Goal: Task Accomplishment & Management: Use online tool/utility

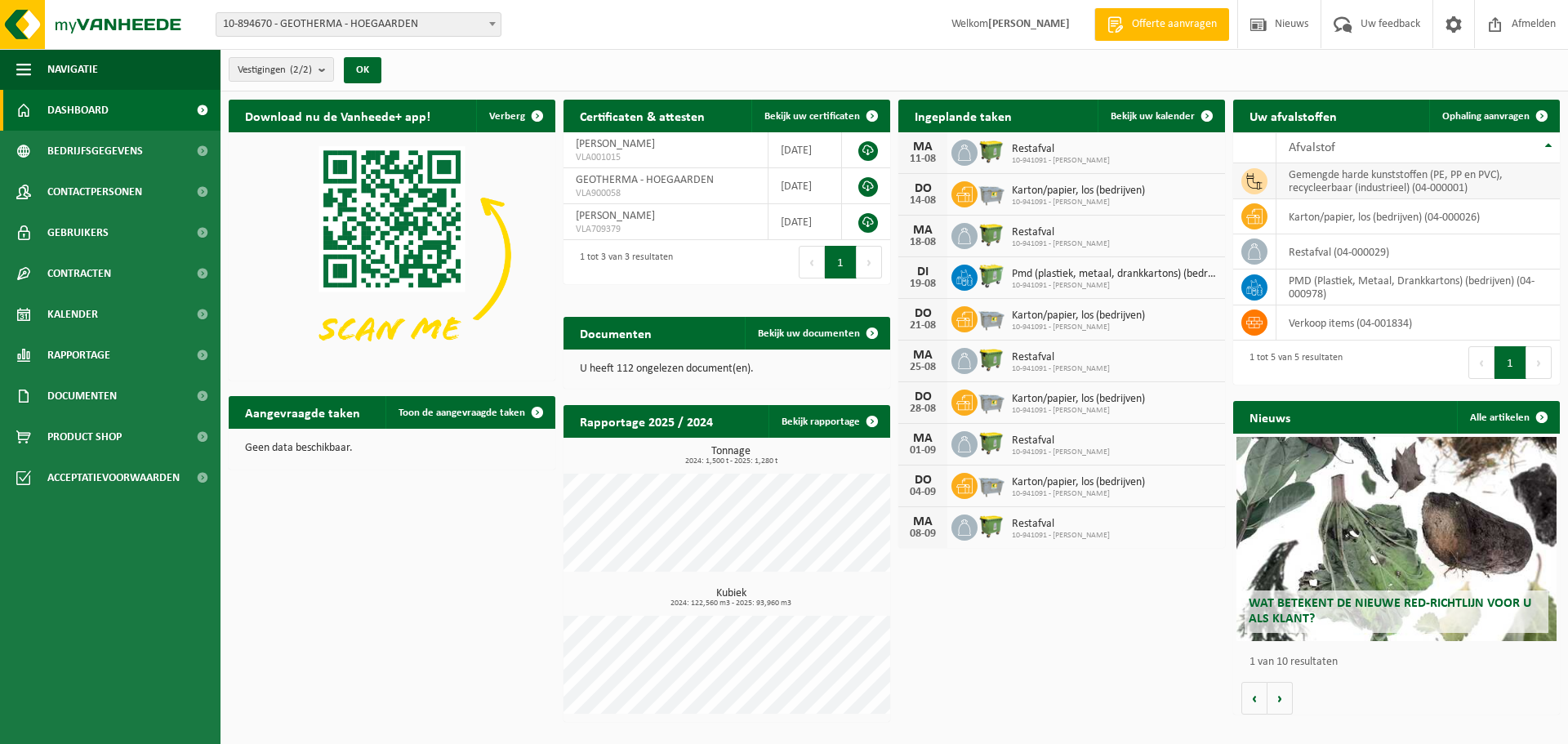
click at [1326, 184] on td "gemengde harde kunststoffen (PE, PP en PVC), recycleerbaar (industrieel) (04-00…" at bounding box center [1418, 181] width 283 height 36
click at [1542, 115] on span at bounding box center [1541, 115] width 32 height 32
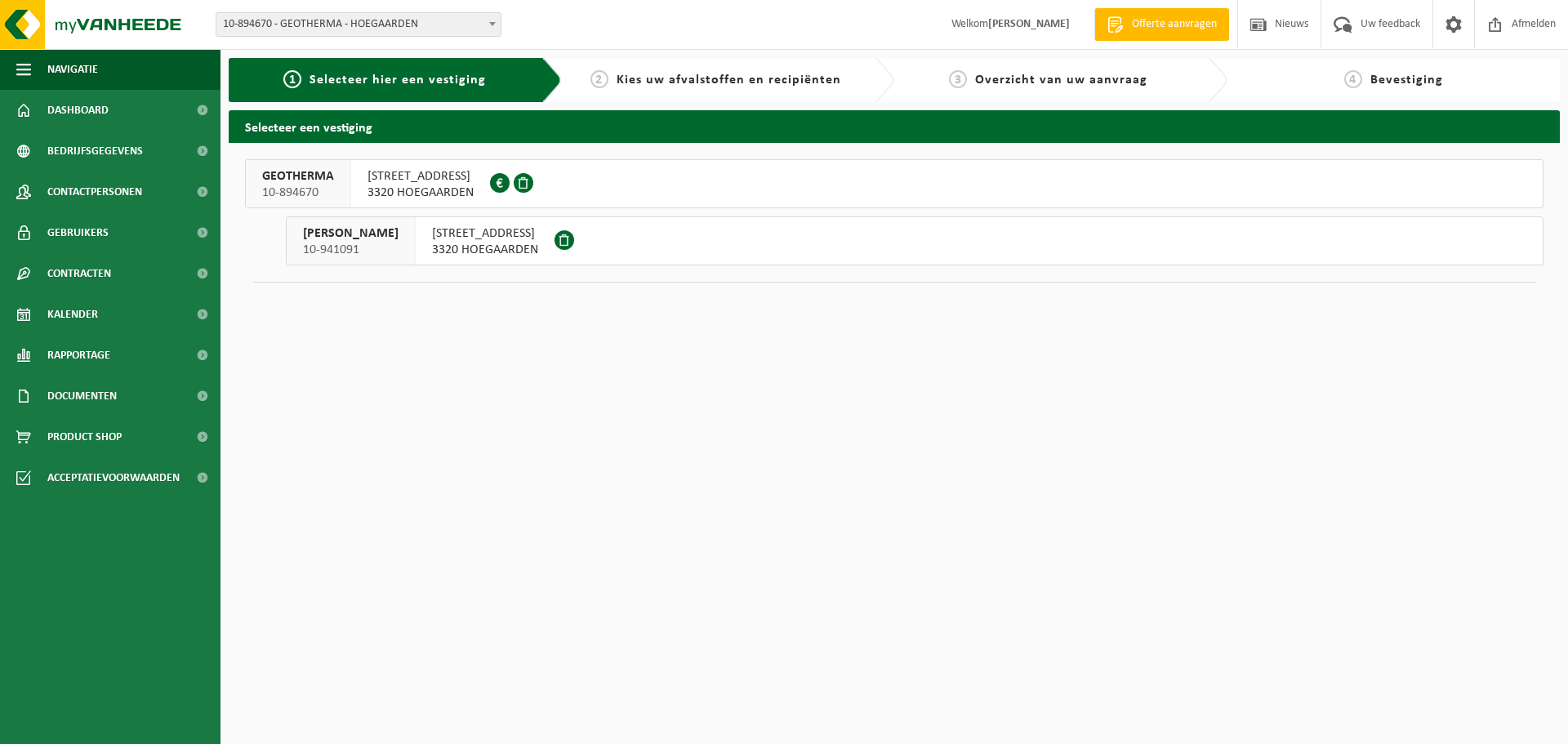
click at [513, 240] on span "BLEYVELDSTRAAT 6" at bounding box center [485, 233] width 106 height 17
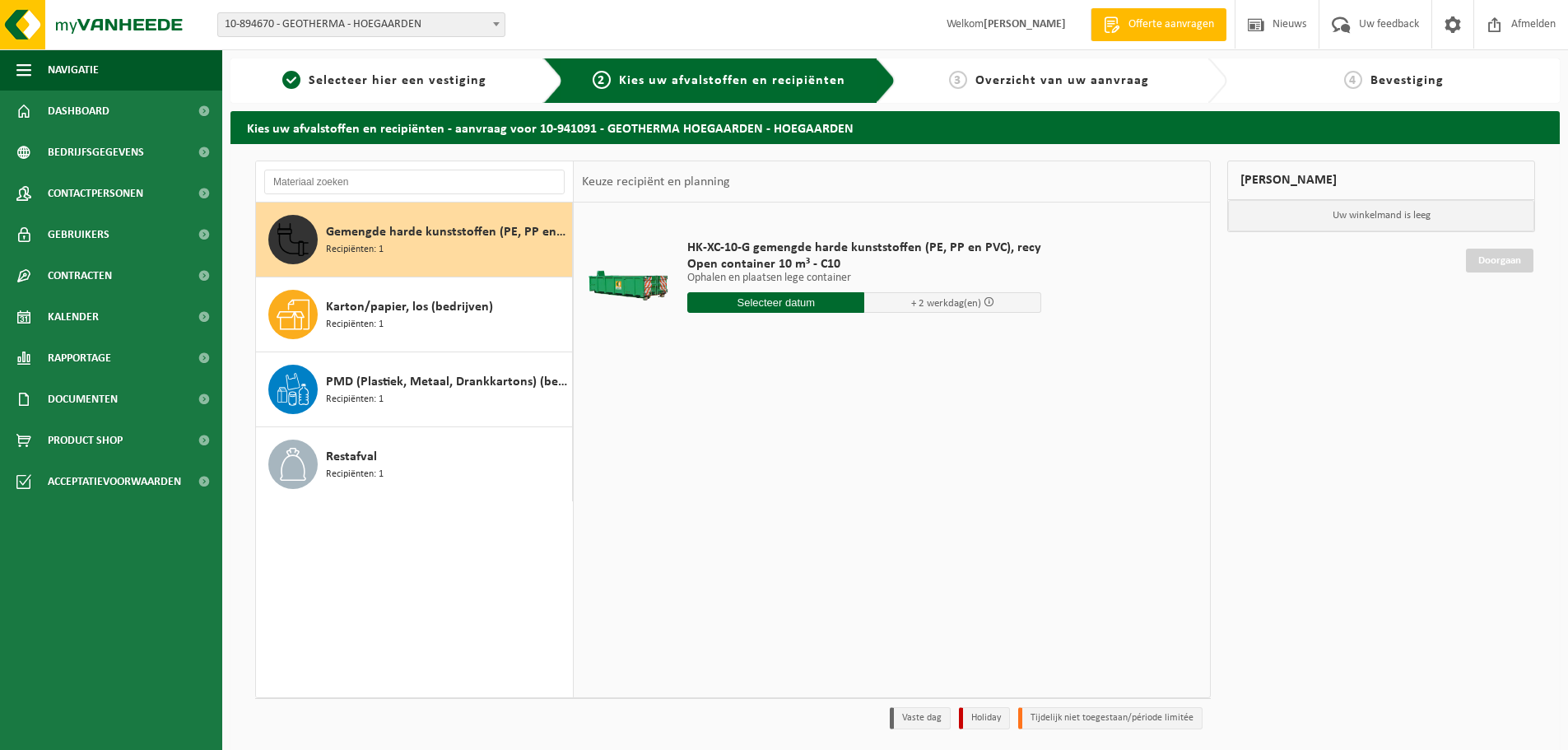
click at [752, 302] on input "text" at bounding box center [775, 302] width 177 height 20
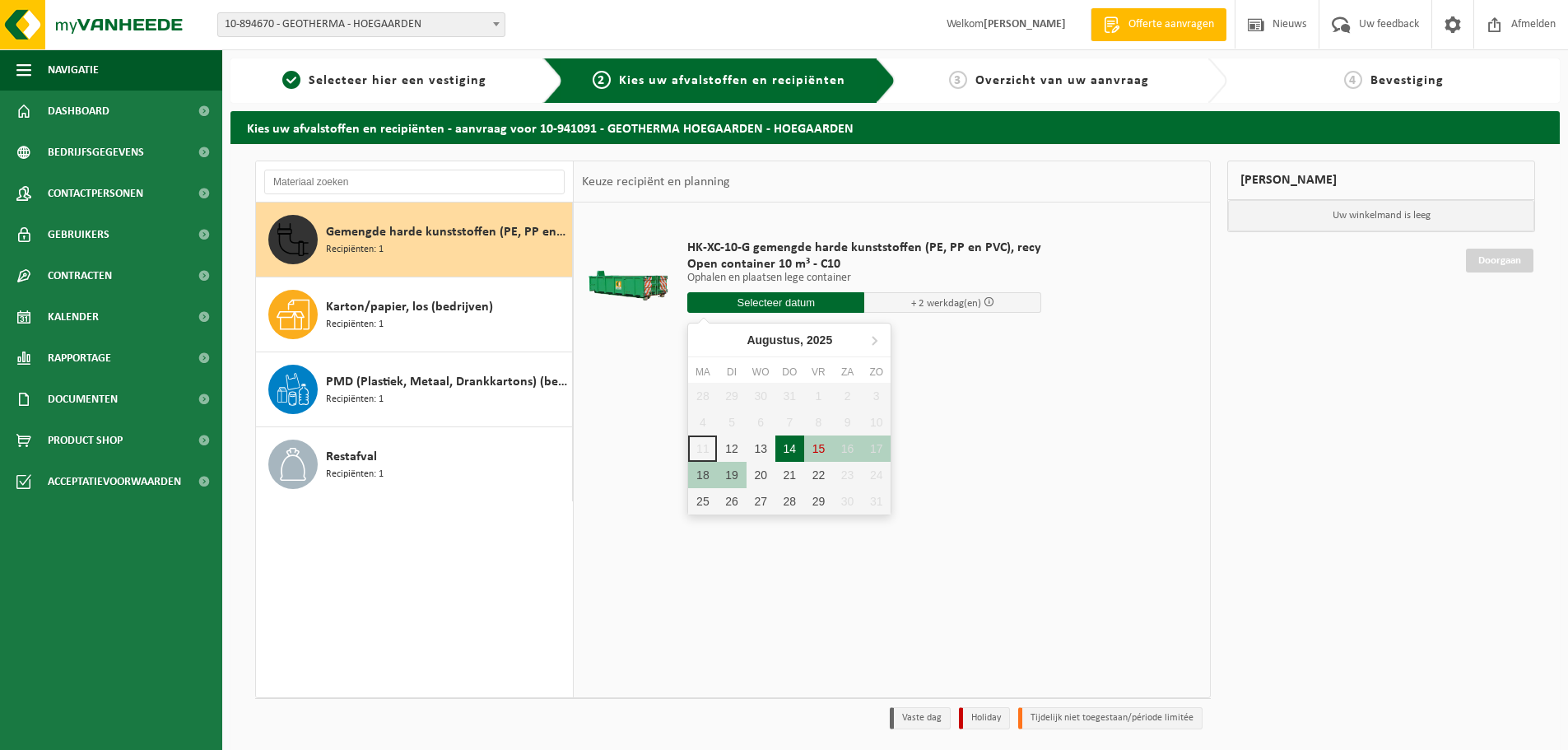
click at [783, 448] on div "14" at bounding box center [789, 448] width 29 height 26
type input "Van 2025-08-14"
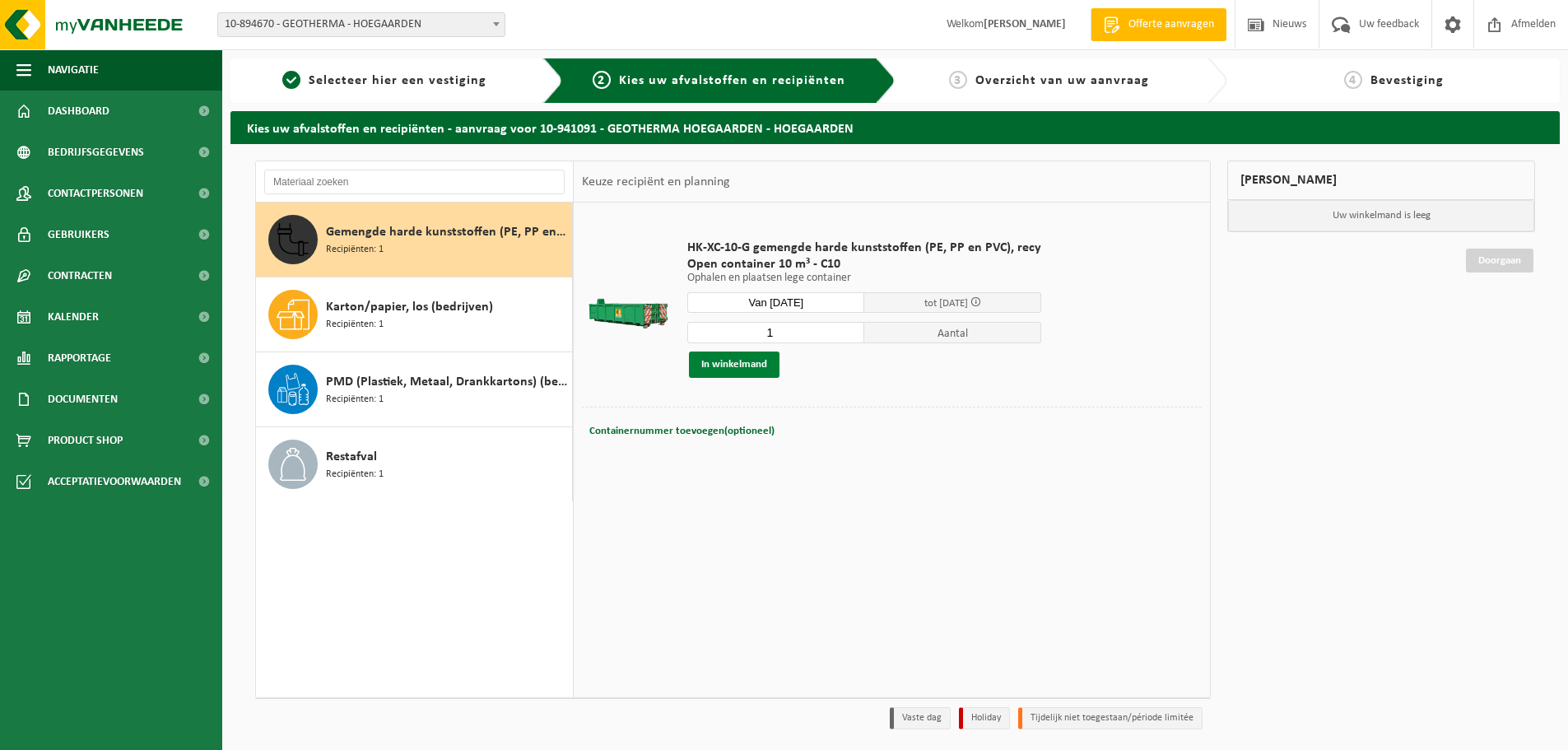
click at [746, 366] on button "In winkelmand" at bounding box center [734, 365] width 91 height 26
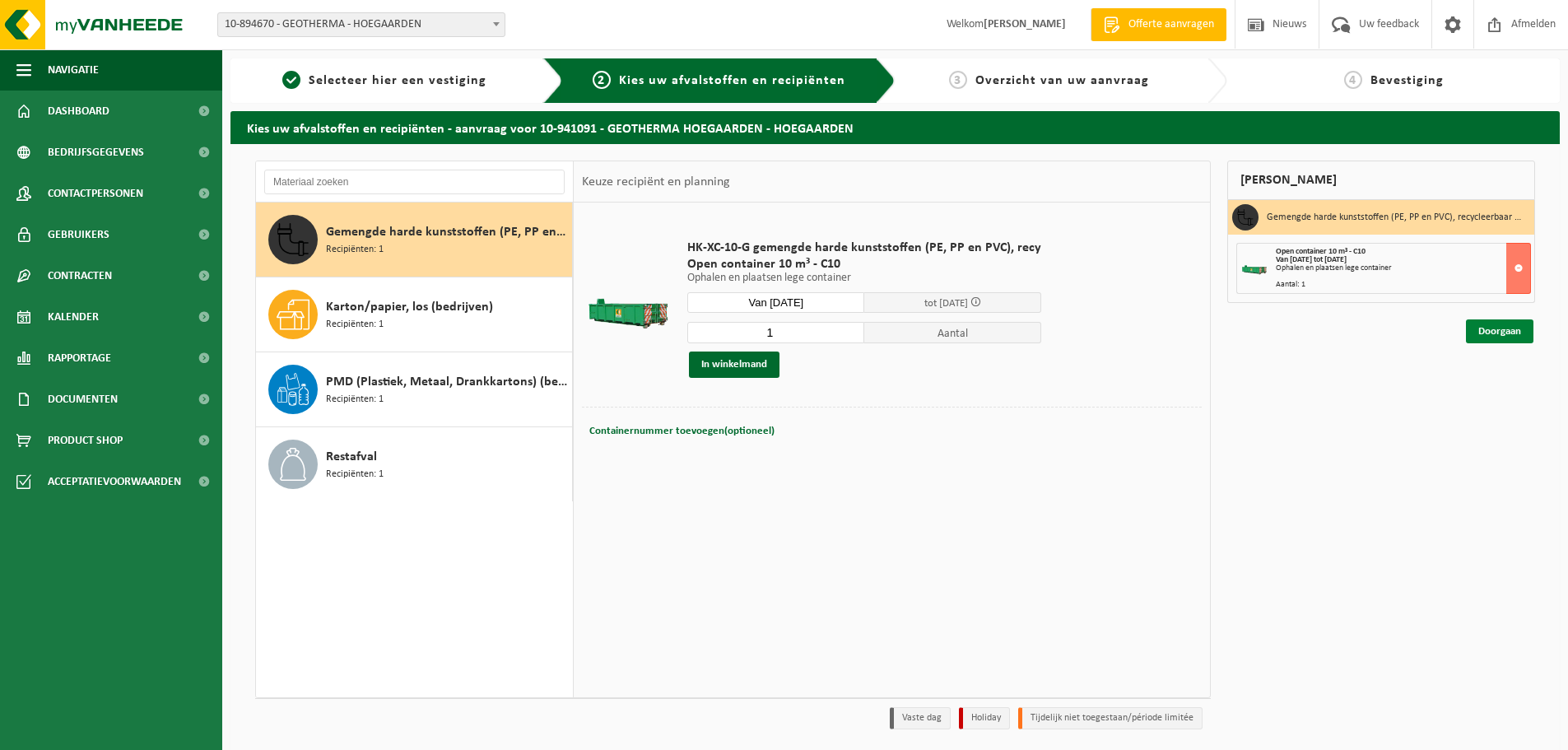
click at [1485, 331] on link "Doorgaan" at bounding box center [1499, 331] width 68 height 24
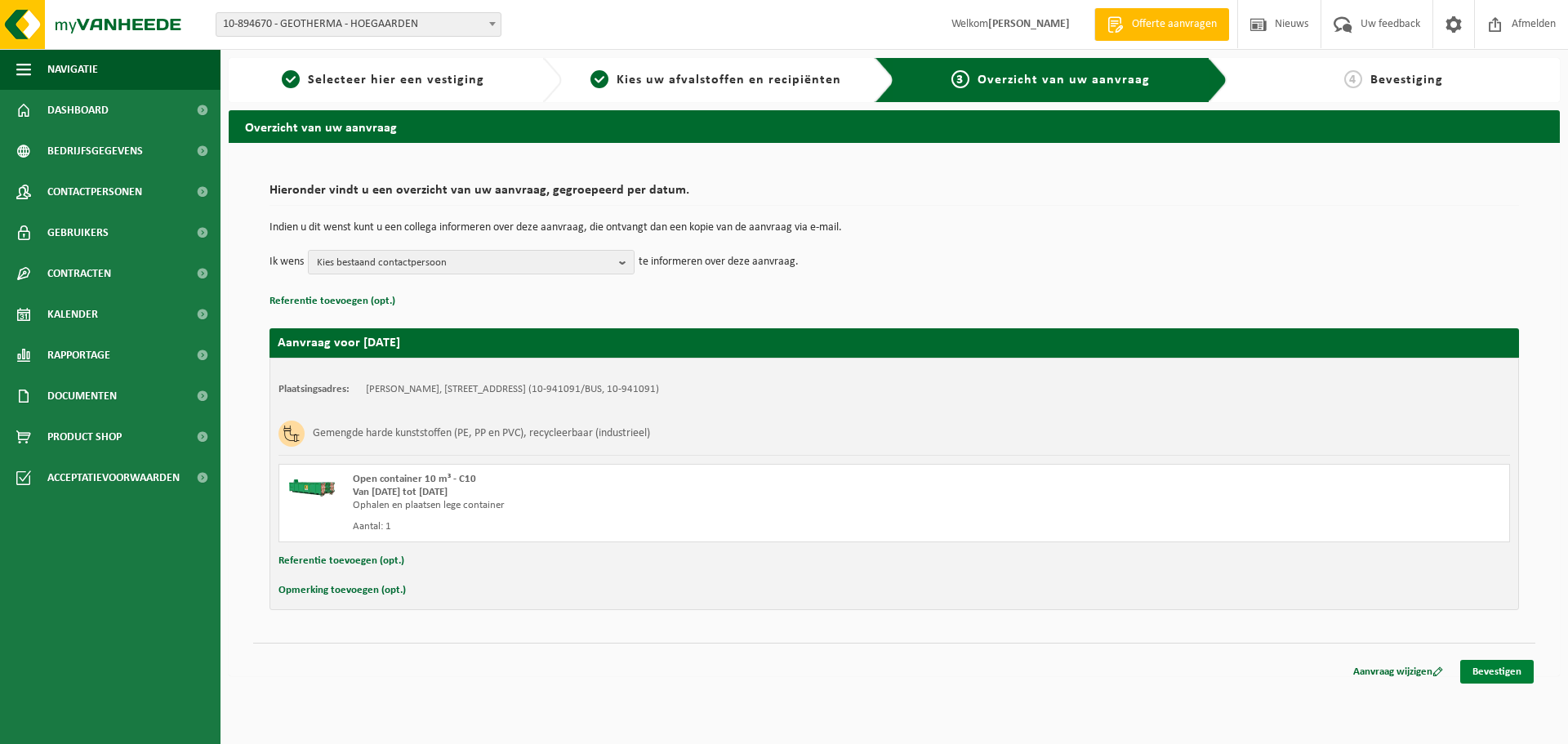
click at [1483, 670] on link "Bevestigen" at bounding box center [1497, 672] width 73 height 24
